Goal: Information Seeking & Learning: Learn about a topic

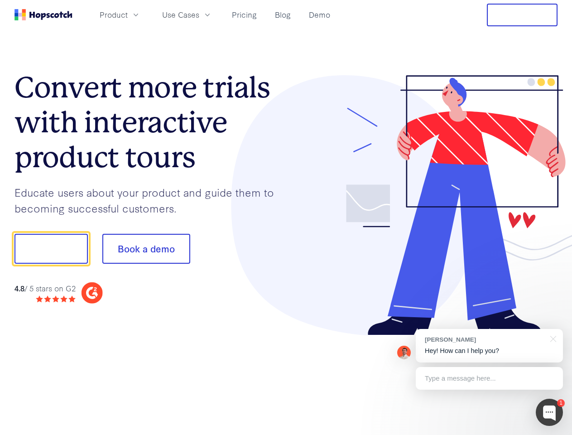
click at [286, 217] on div at bounding box center [422, 205] width 272 height 260
click at [128, 14] on span "Product" at bounding box center [114, 14] width 28 height 11
click at [199, 14] on span "Use Cases" at bounding box center [180, 14] width 37 height 11
click at [522, 15] on button "Free Trial" at bounding box center [522, 15] width 71 height 23
click at [51, 249] on button "Show me!" at bounding box center [50, 249] width 73 height 30
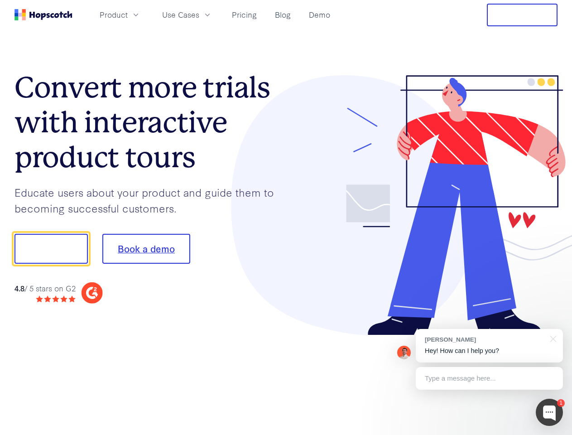
click at [146, 249] on button "Book a demo" at bounding box center [146, 249] width 88 height 30
click at [549, 412] on div at bounding box center [549, 412] width 27 height 27
click at [489, 346] on div "[PERSON_NAME] Hey! How can I help you?" at bounding box center [489, 346] width 147 height 34
click at [552, 338] on div at bounding box center [551, 338] width 23 height 19
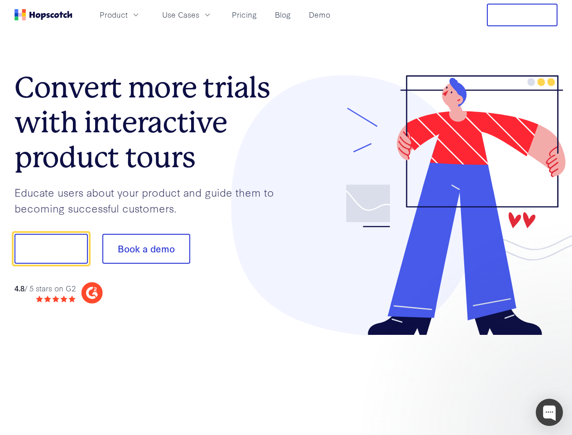
click at [489, 378] on div at bounding box center [478, 247] width 170 height 302
